Goal: Information Seeking & Learning: Learn about a topic

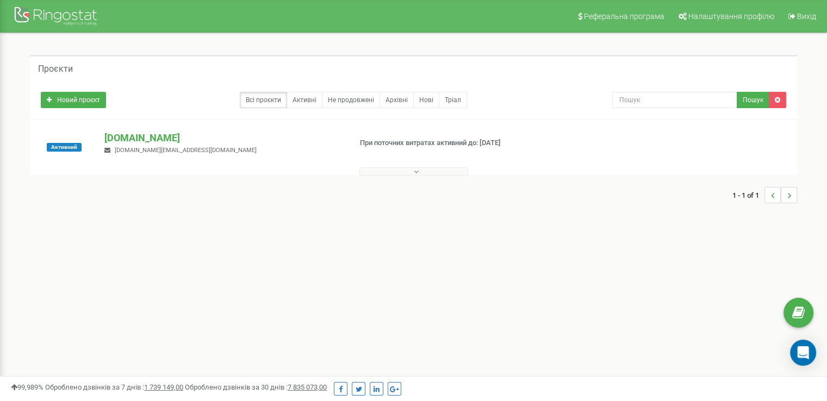
click at [397, 169] on button at bounding box center [413, 171] width 109 height 8
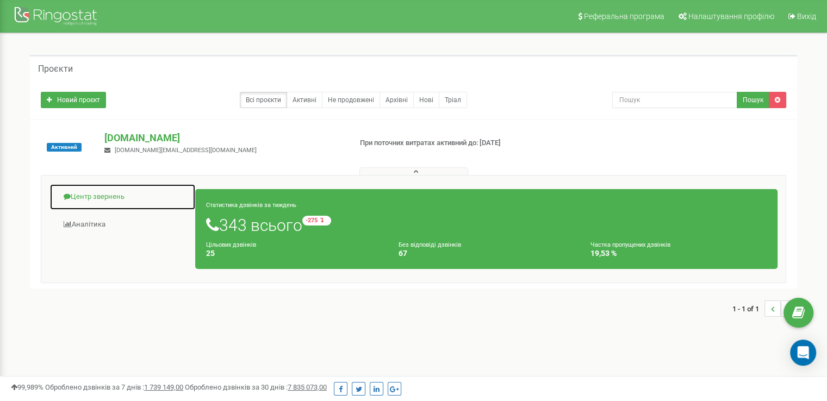
click at [97, 201] on link "Центр звернень" at bounding box center [122, 197] width 146 height 27
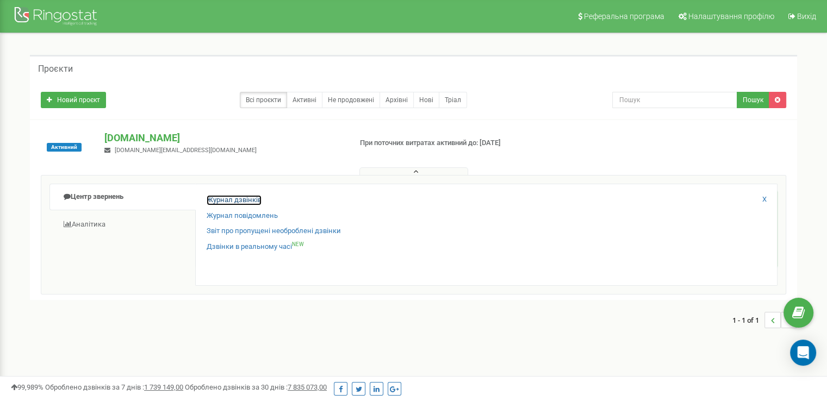
click at [247, 199] on link "Журнал дзвінків" at bounding box center [234, 200] width 55 height 10
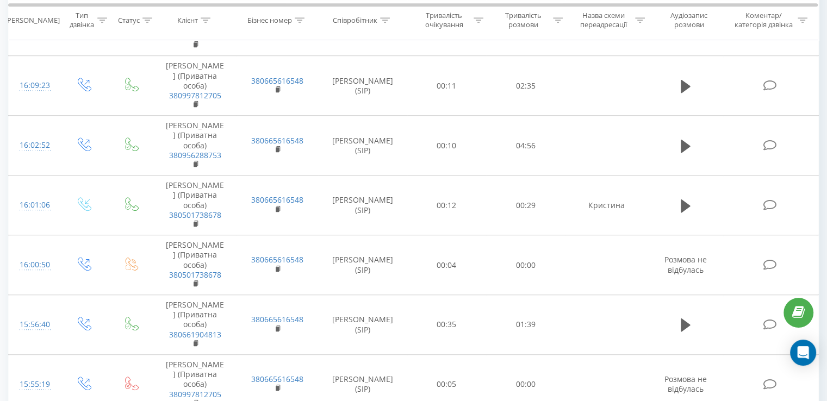
scroll to position [1217, 0]
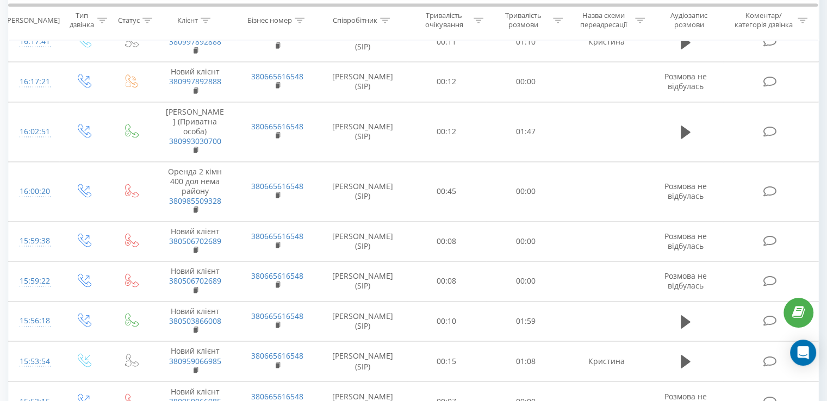
scroll to position [1707, 0]
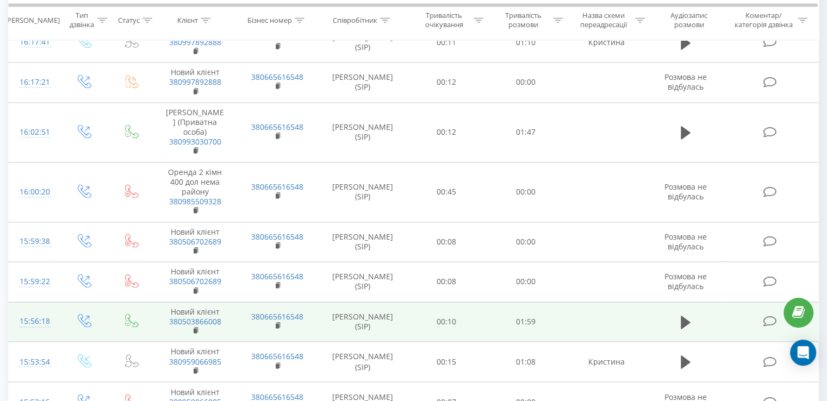
click at [155, 302] on td "Новий клієнт 380503866008" at bounding box center [195, 322] width 82 height 40
click at [686, 316] on icon at bounding box center [686, 322] width 10 height 13
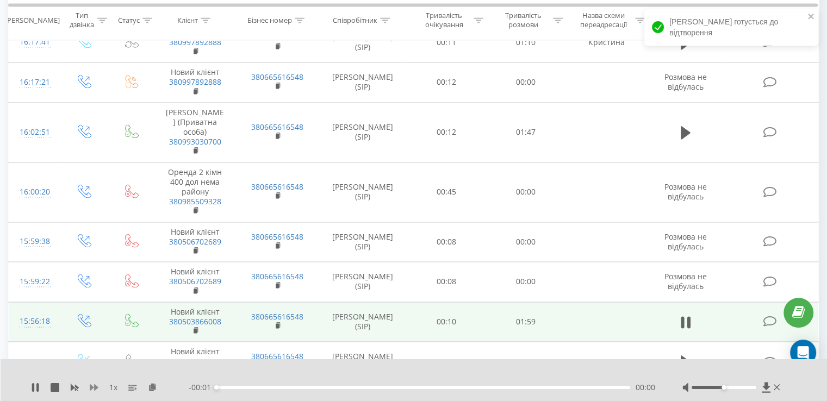
click at [92, 386] on icon at bounding box center [94, 387] width 9 height 7
click at [36, 390] on icon at bounding box center [37, 387] width 2 height 9
click at [33, 387] on icon at bounding box center [35, 387] width 7 height 9
click at [90, 387] on icon at bounding box center [94, 387] width 9 height 9
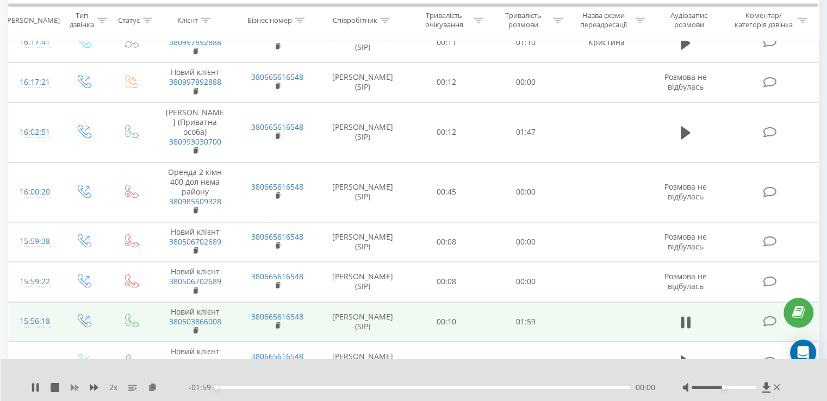
click at [74, 388] on icon at bounding box center [74, 387] width 9 height 9
click at [496, 388] on div "01:21" at bounding box center [423, 387] width 414 height 3
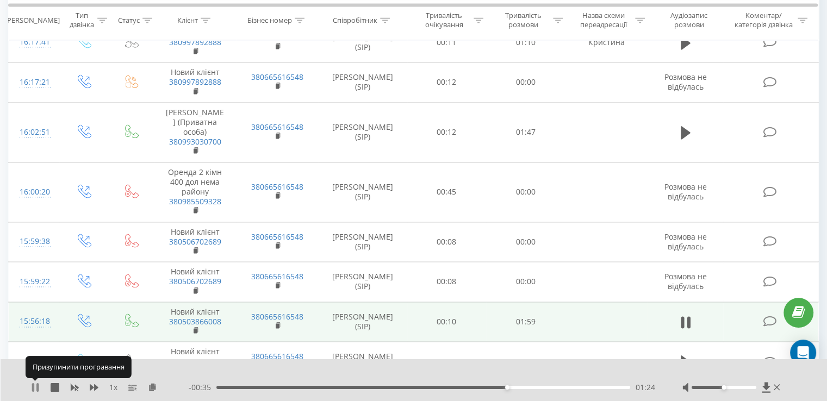
click at [35, 388] on icon at bounding box center [35, 387] width 9 height 9
click at [765, 388] on icon at bounding box center [766, 387] width 8 height 10
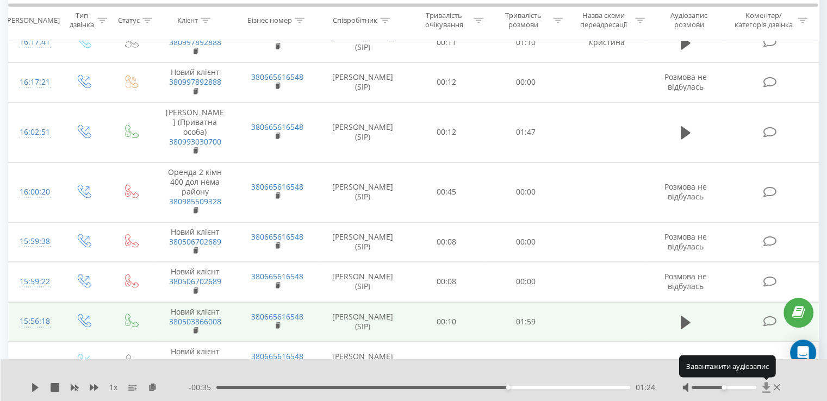
click at [768, 387] on icon at bounding box center [766, 387] width 8 height 10
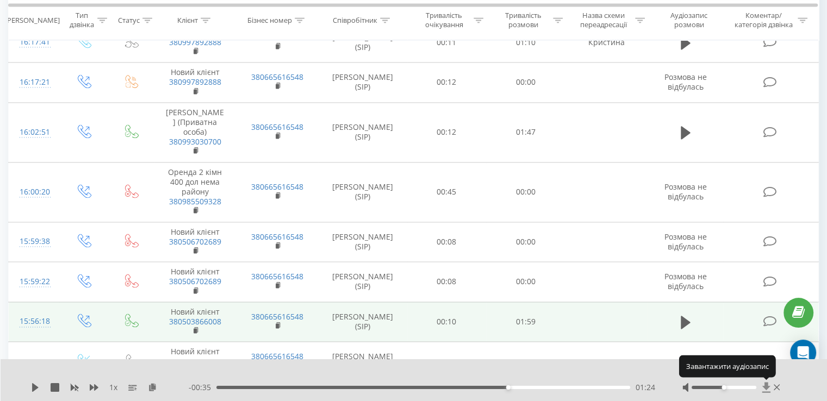
click at [768, 387] on icon at bounding box center [766, 387] width 8 height 10
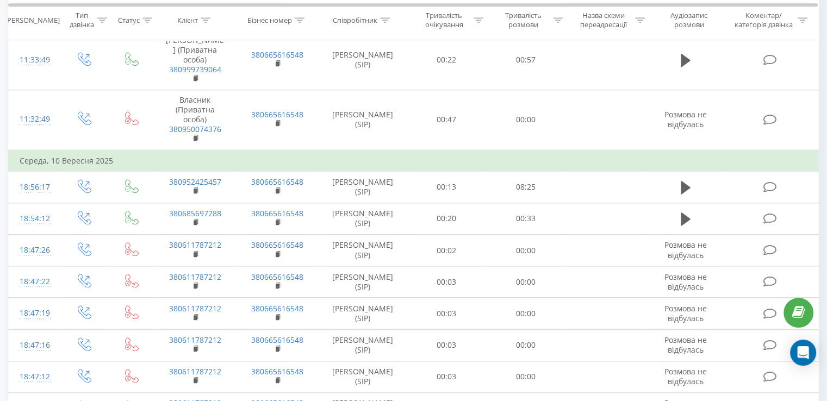
scroll to position [5250, 0]
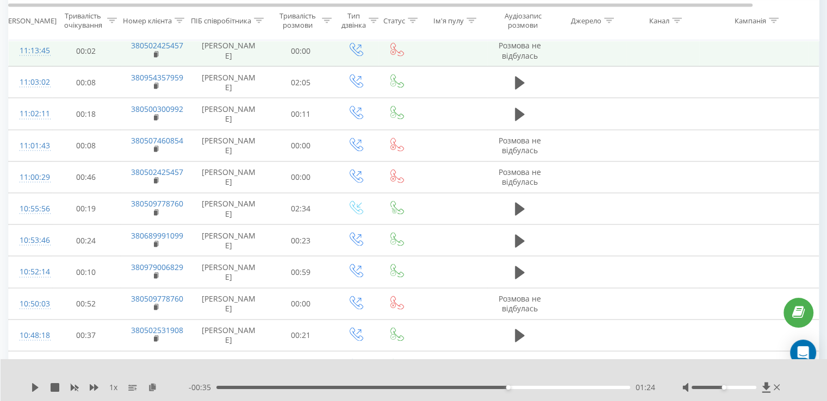
scroll to position [2080, 0]
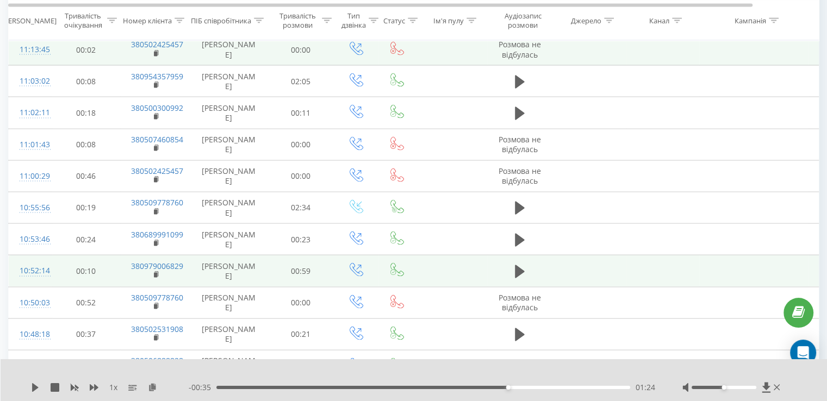
click at [209, 257] on td "Кристина Шутик" at bounding box center [229, 272] width 76 height 32
click at [517, 266] on icon at bounding box center [520, 271] width 10 height 13
click at [35, 390] on icon at bounding box center [35, 387] width 9 height 9
click at [33, 389] on icon at bounding box center [35, 387] width 7 height 9
click at [33, 389] on icon at bounding box center [33, 387] width 2 height 9
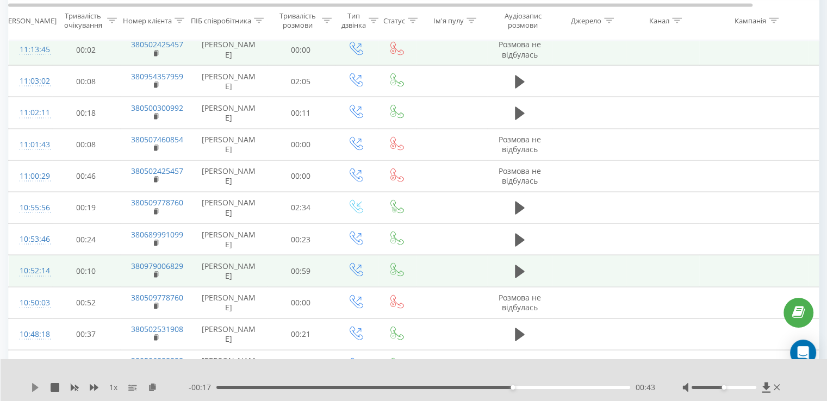
click at [36, 387] on icon at bounding box center [35, 387] width 7 height 9
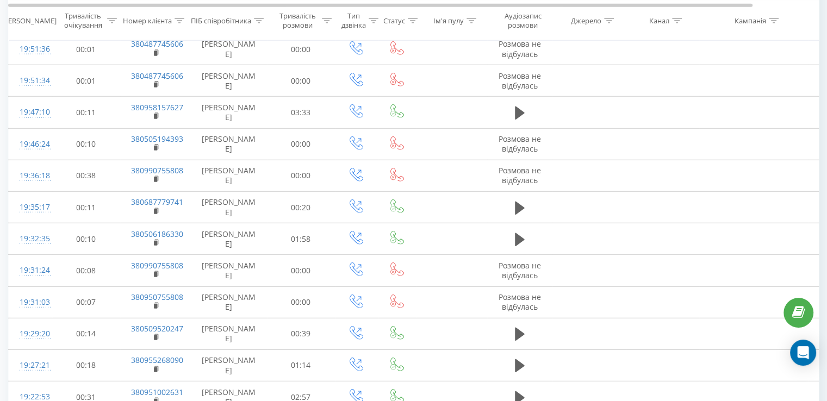
scroll to position [3040, 0]
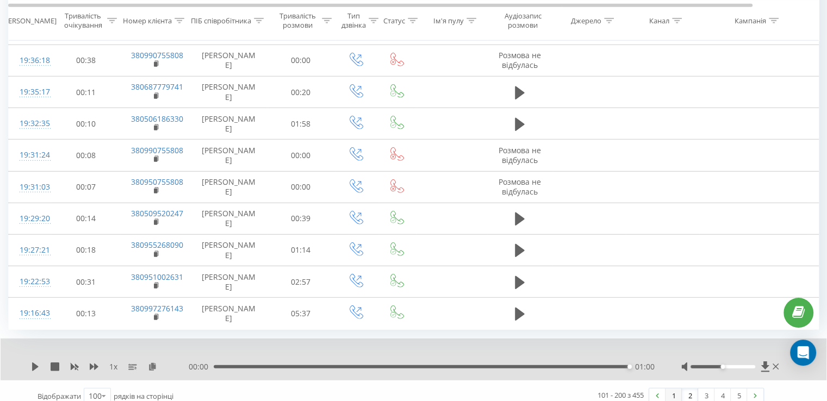
click at [670, 389] on link "1" at bounding box center [673, 396] width 16 height 15
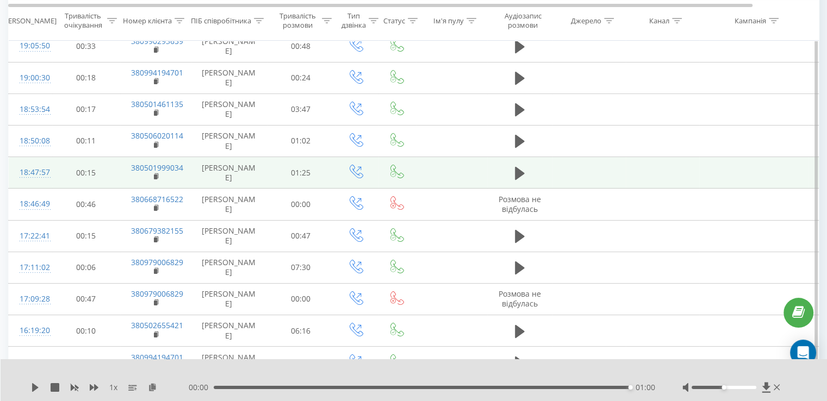
scroll to position [72, 0]
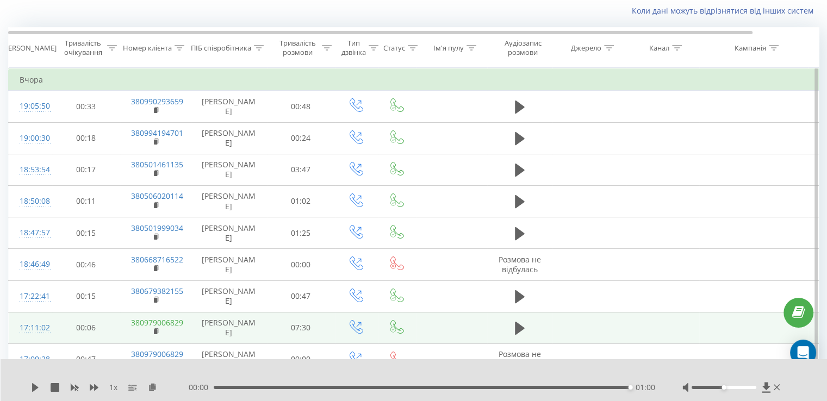
click at [182, 325] on link "380979006829" at bounding box center [157, 323] width 52 height 10
click at [520, 327] on icon at bounding box center [520, 328] width 10 height 13
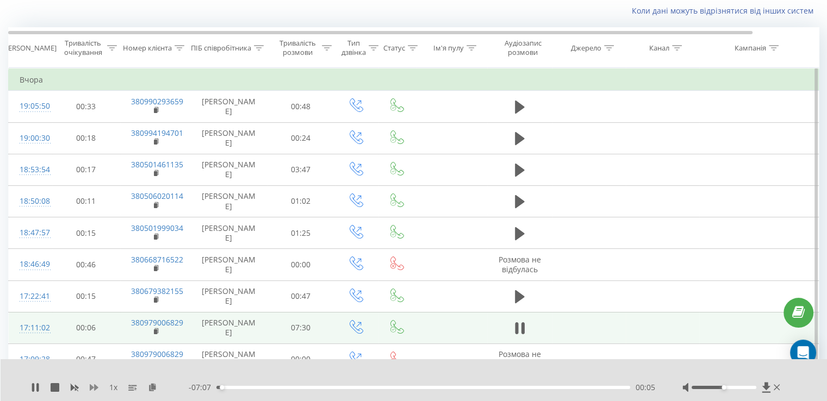
click at [95, 385] on icon at bounding box center [94, 387] width 9 height 7
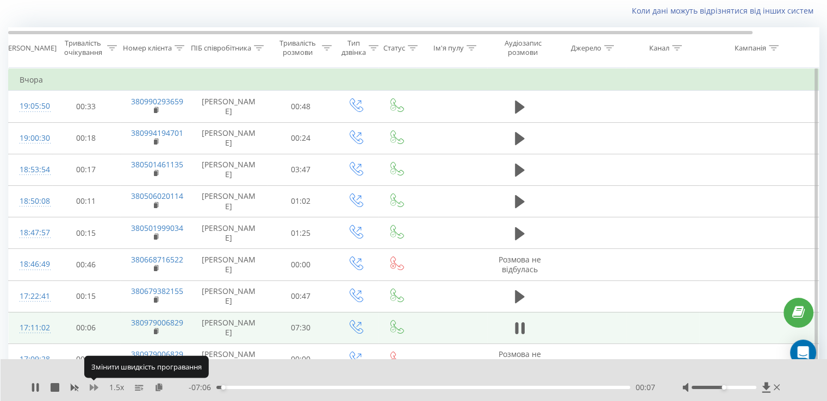
click at [95, 385] on icon at bounding box center [94, 387] width 9 height 7
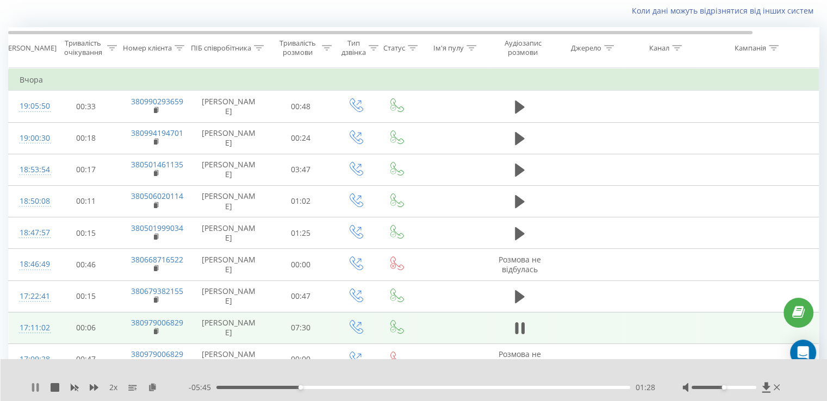
click at [34, 388] on icon at bounding box center [35, 387] width 9 height 9
click at [33, 384] on icon at bounding box center [35, 387] width 7 height 9
click at [33, 384] on icon at bounding box center [33, 387] width 2 height 9
click at [34, 388] on icon at bounding box center [35, 387] width 7 height 9
click at [766, 385] on icon at bounding box center [766, 387] width 8 height 10
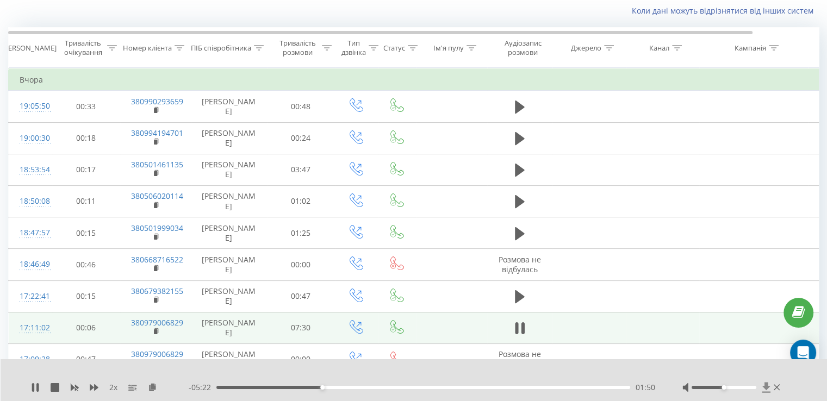
click at [767, 389] on icon at bounding box center [766, 387] width 9 height 11
click at [764, 390] on icon at bounding box center [766, 387] width 9 height 11
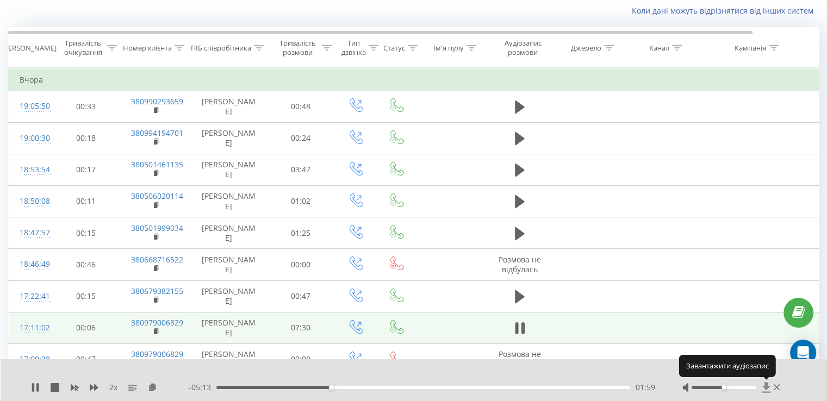
click at [764, 390] on icon at bounding box center [766, 387] width 9 height 11
click at [766, 384] on icon at bounding box center [766, 387] width 8 height 10
click at [395, 387] on div "03:06" at bounding box center [423, 387] width 414 height 3
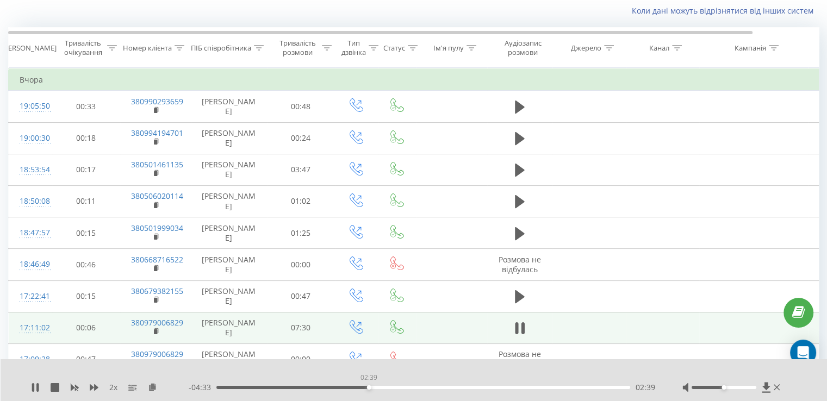
click at [369, 386] on div "02:39" at bounding box center [423, 387] width 414 height 3
click at [388, 386] on div "03:00" at bounding box center [423, 387] width 414 height 3
click at [76, 386] on icon at bounding box center [75, 388] width 8 height 7
click at [90, 385] on icon at bounding box center [94, 387] width 9 height 9
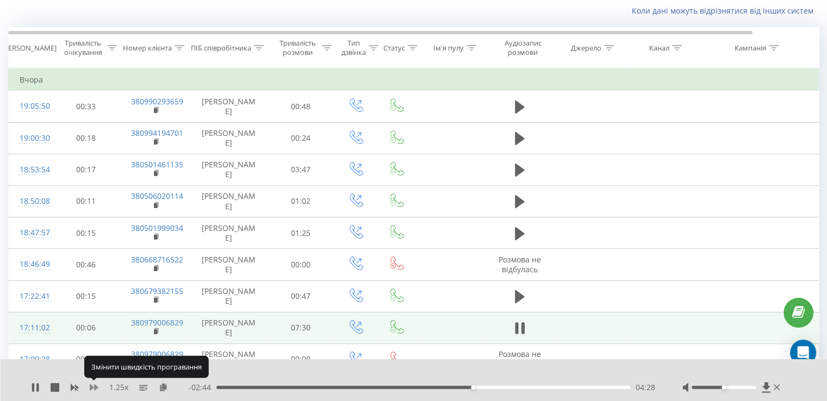
click at [90, 385] on icon at bounding box center [94, 387] width 9 height 9
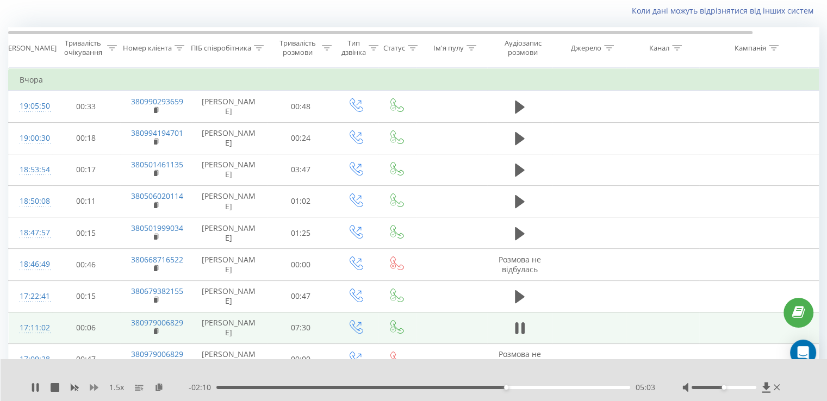
click at [93, 387] on icon at bounding box center [94, 387] width 9 height 7
click at [35, 380] on div "2 x - 01:03 06:10 06:10" at bounding box center [414, 380] width 827 height 42
click at [35, 383] on icon at bounding box center [35, 387] width 9 height 9
click at [539, 388] on div "05:38" at bounding box center [423, 387] width 414 height 3
click at [74, 387] on rect at bounding box center [75, 387] width 5 height 4
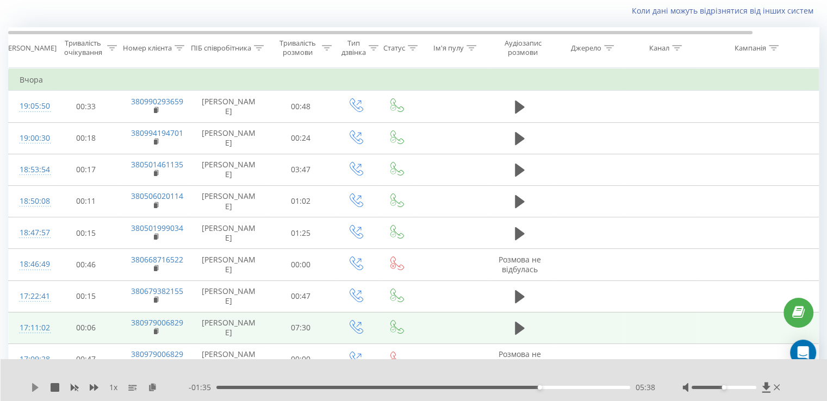
click at [37, 388] on icon at bounding box center [35, 387] width 7 height 9
click at [95, 385] on icon at bounding box center [94, 387] width 9 height 7
